Goal: Find specific page/section: Find specific page/section

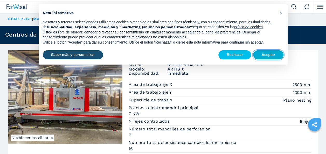
click at [265, 55] on button "Aceptar" at bounding box center [268, 54] width 30 height 9
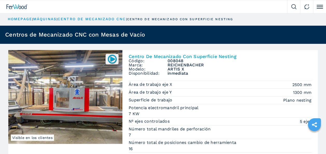
click at [111, 17] on link "centro de mecanizado cnc" at bounding box center [92, 19] width 68 height 4
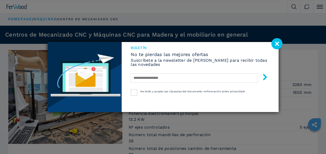
click at [276, 44] on image at bounding box center [276, 43] width 11 height 11
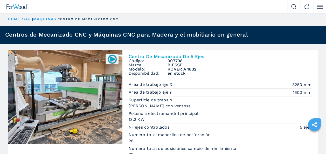
click at [49, 21] on p "máquinas |" at bounding box center [45, 19] width 24 height 5
click at [49, 19] on link "máquinas" at bounding box center [44, 19] width 23 height 4
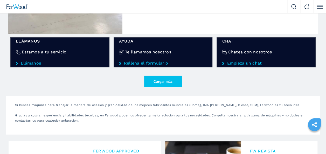
scroll to position [830, 0]
